Goal: Task Accomplishment & Management: Use online tool/utility

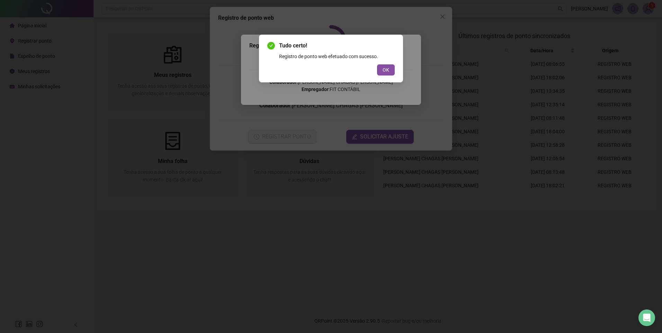
click at [389, 73] on button "OK" at bounding box center [386, 69] width 18 height 11
click at [388, 72] on span "OK" at bounding box center [386, 70] width 7 height 8
click at [387, 72] on div "Tudo certo! Registro de ponto web efetuado com sucesso. OK" at bounding box center [331, 166] width 662 height 333
click at [382, 72] on div "Tudo certo! Registro de ponto web efetuado com sucesso. OK" at bounding box center [331, 166] width 662 height 333
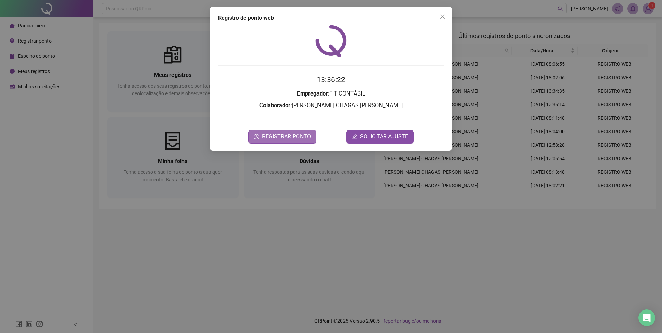
click at [293, 140] on span "REGISTRAR PONTO" at bounding box center [286, 137] width 49 height 8
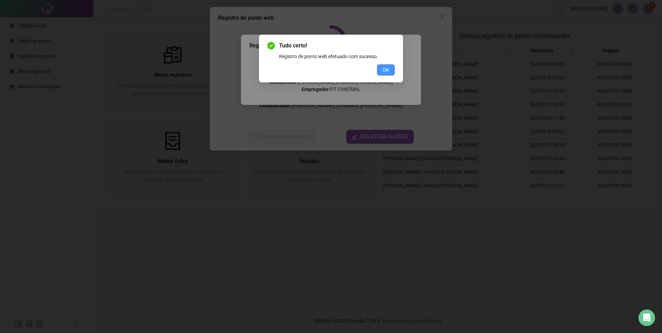
click at [386, 67] on span "OK" at bounding box center [386, 70] width 7 height 8
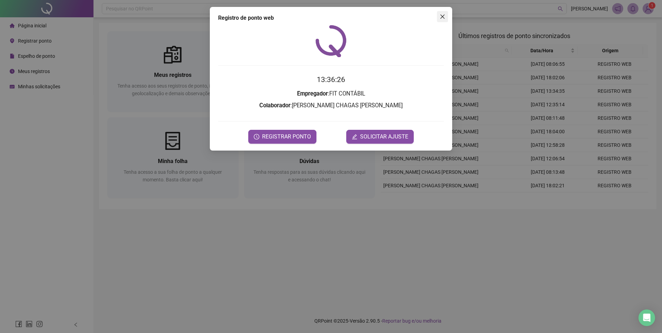
click at [443, 15] on icon "close" at bounding box center [443, 17] width 6 height 6
